Goal: Find specific page/section: Find specific page/section

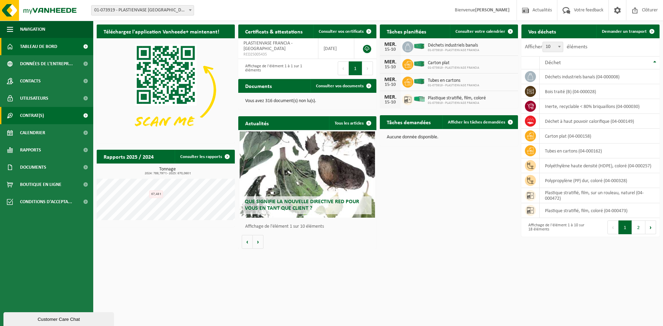
click at [41, 122] on span "Contrat(s)" at bounding box center [32, 115] width 24 height 17
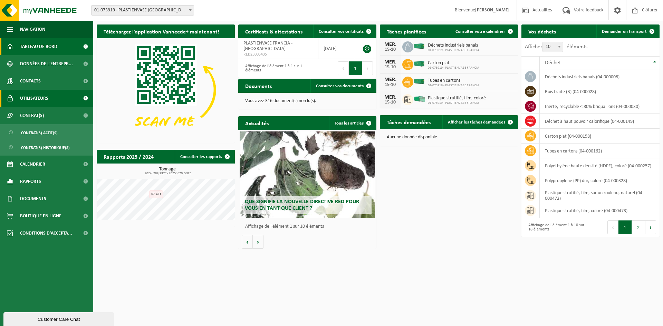
click at [42, 104] on span "Utilisateurs" at bounding box center [34, 98] width 28 height 17
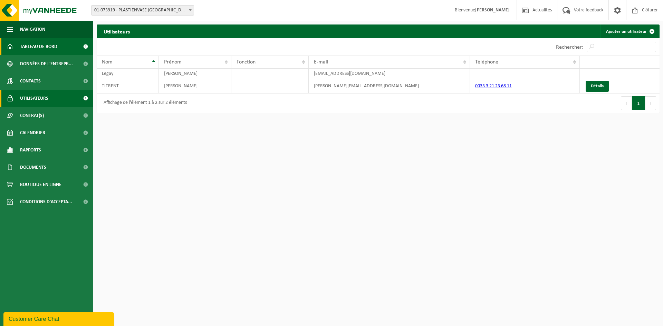
click at [39, 50] on span "Tableau de bord" at bounding box center [38, 46] width 37 height 17
